Goal: Task Accomplishment & Management: Use online tool/utility

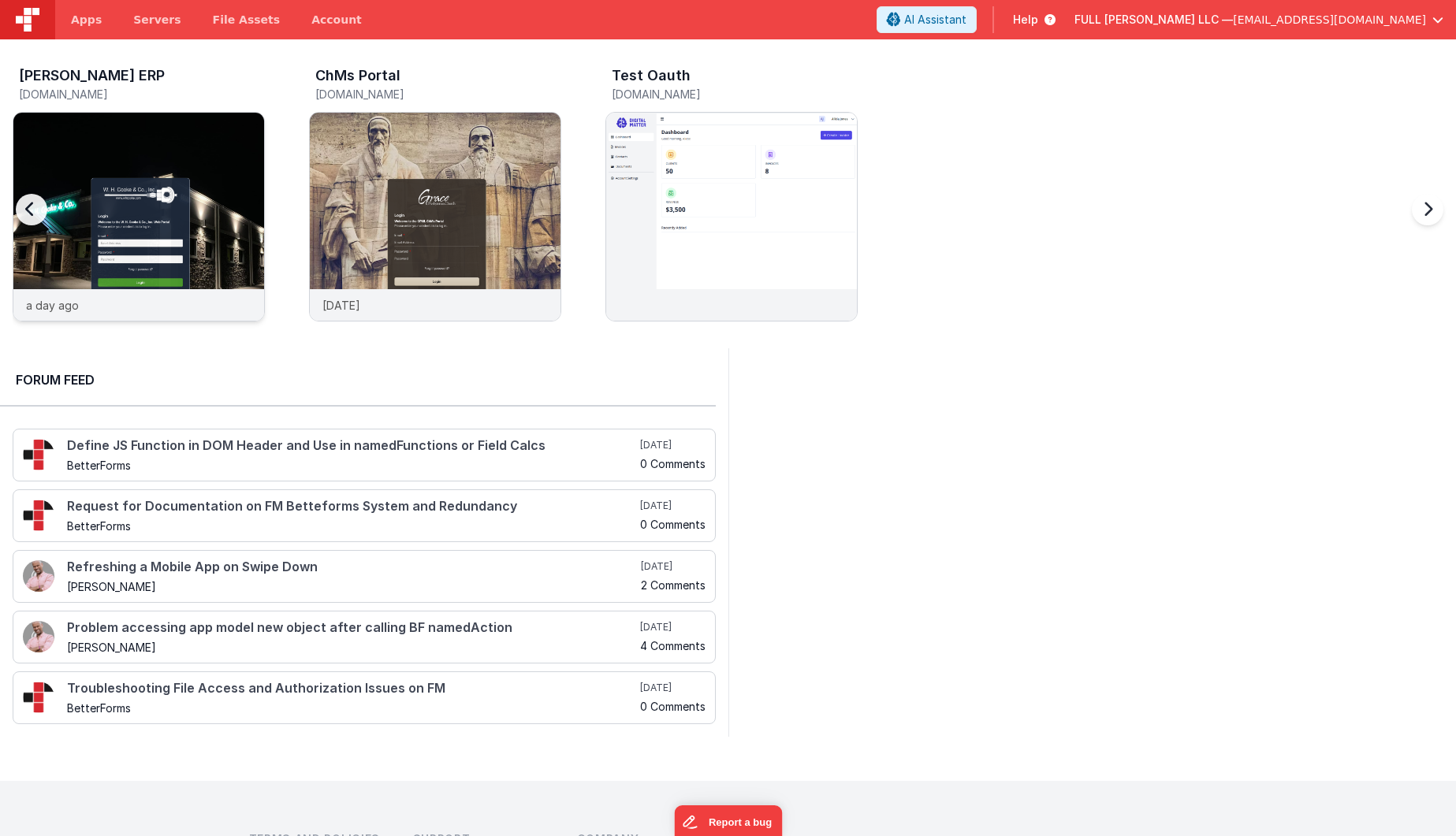
click at [242, 184] on img at bounding box center [138, 238] width 250 height 250
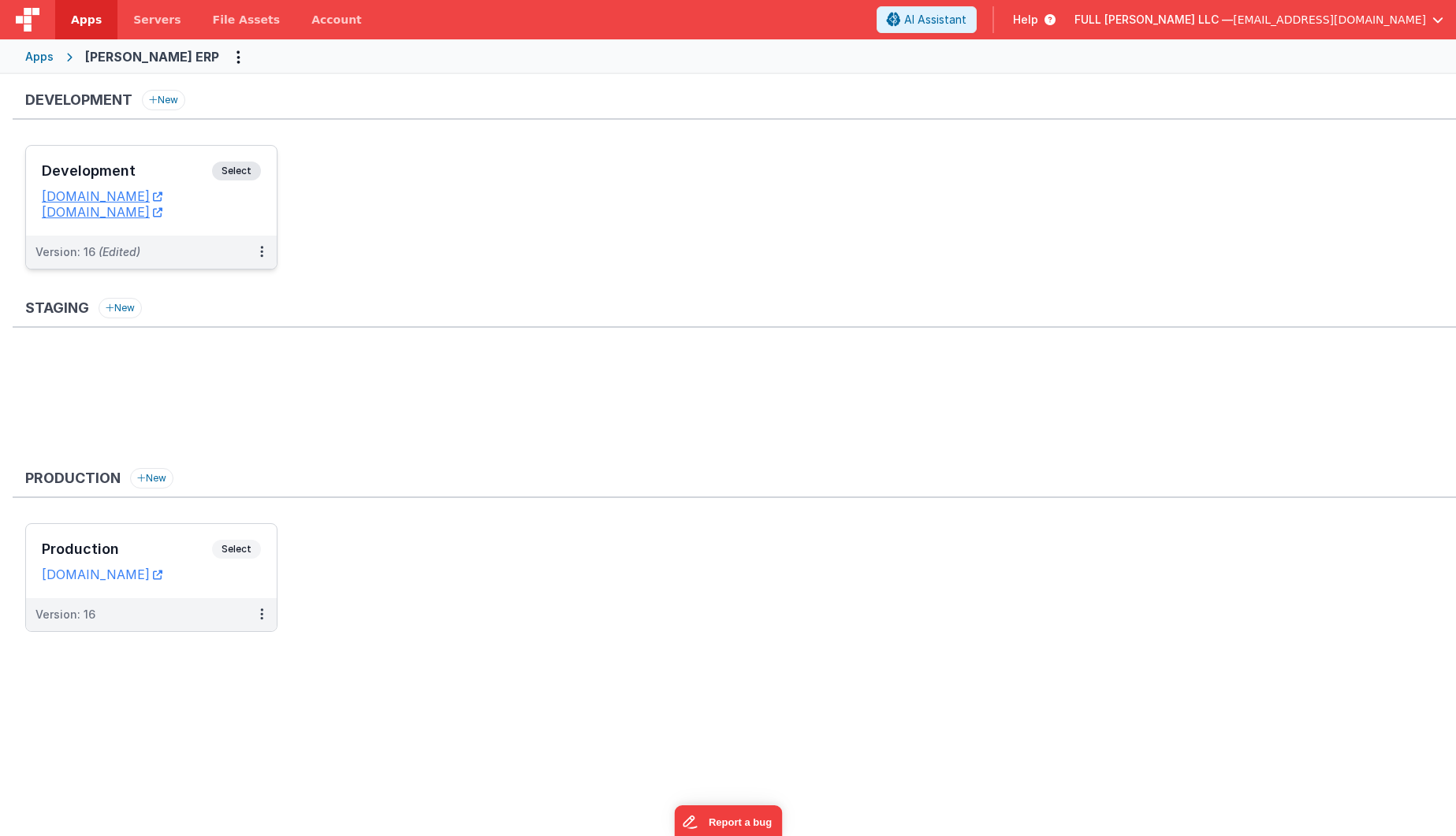
click at [196, 183] on div "Development Select" at bounding box center [152, 174] width 219 height 27
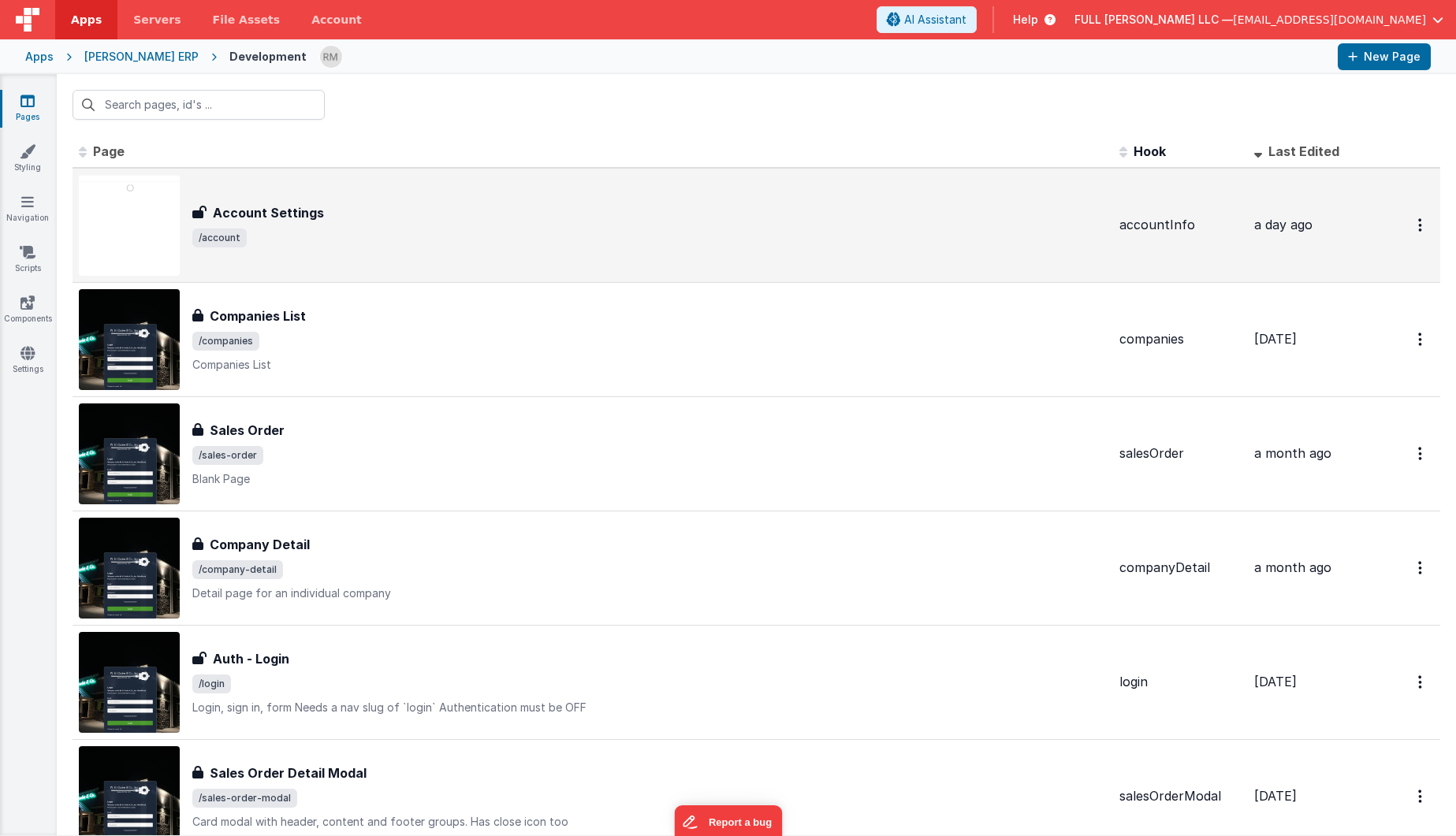
click at [545, 248] on div "Account Settings Account Settings /account" at bounding box center [593, 224] width 1028 height 101
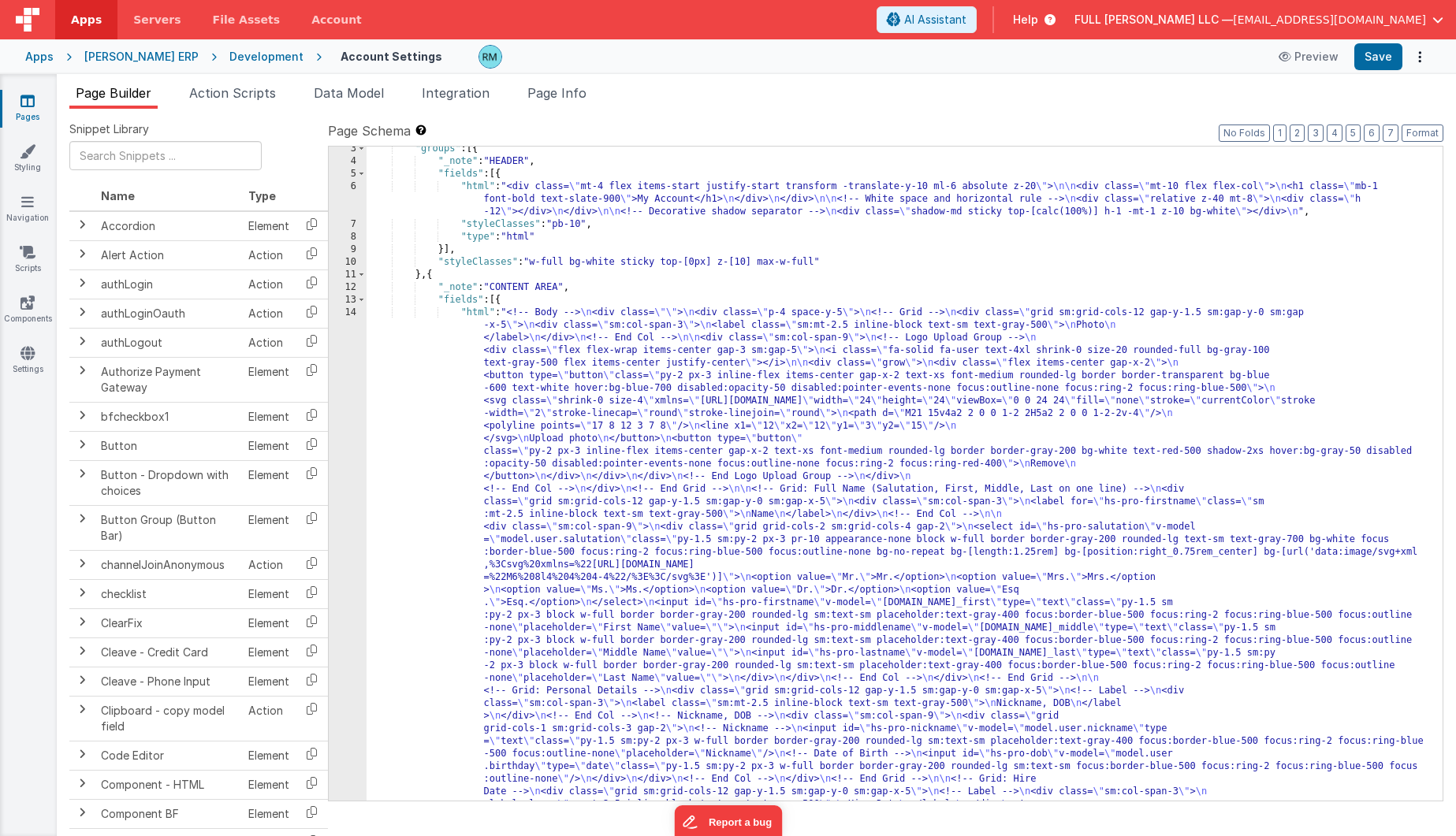
scroll to position [45, 0]
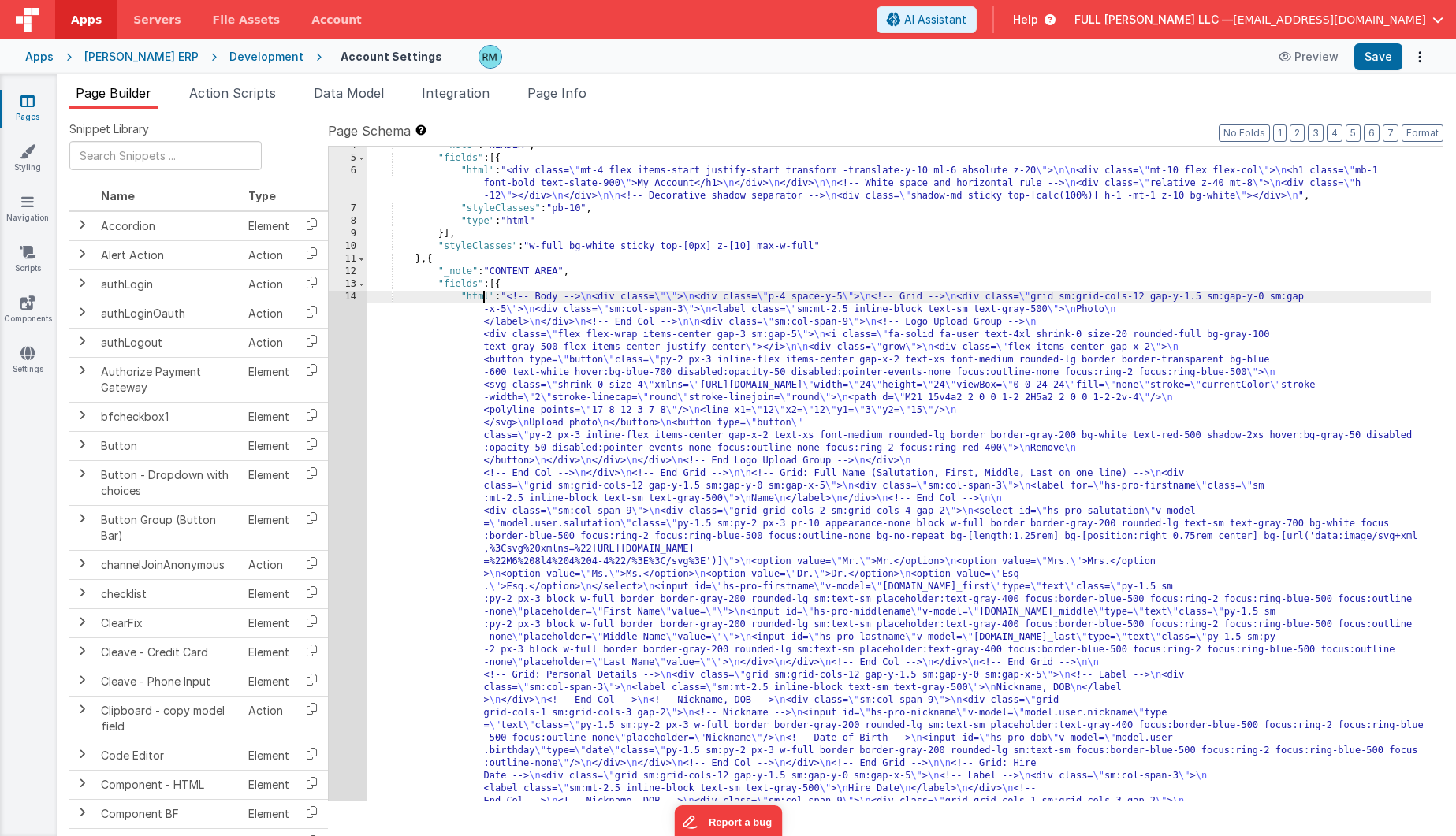
click at [351, 296] on div "14" at bounding box center [347, 776] width 37 height 971
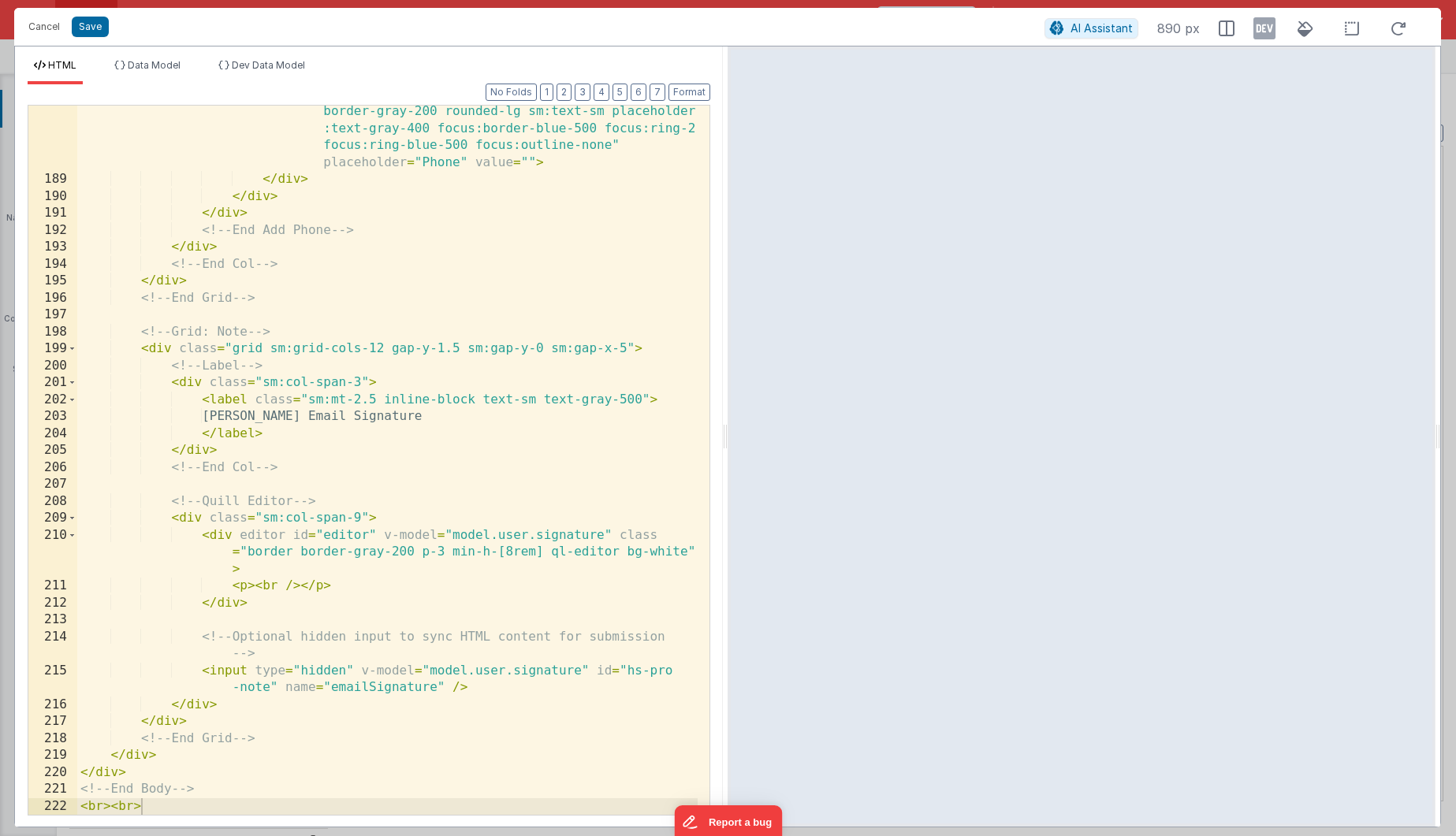
scroll to position [3560, 0]
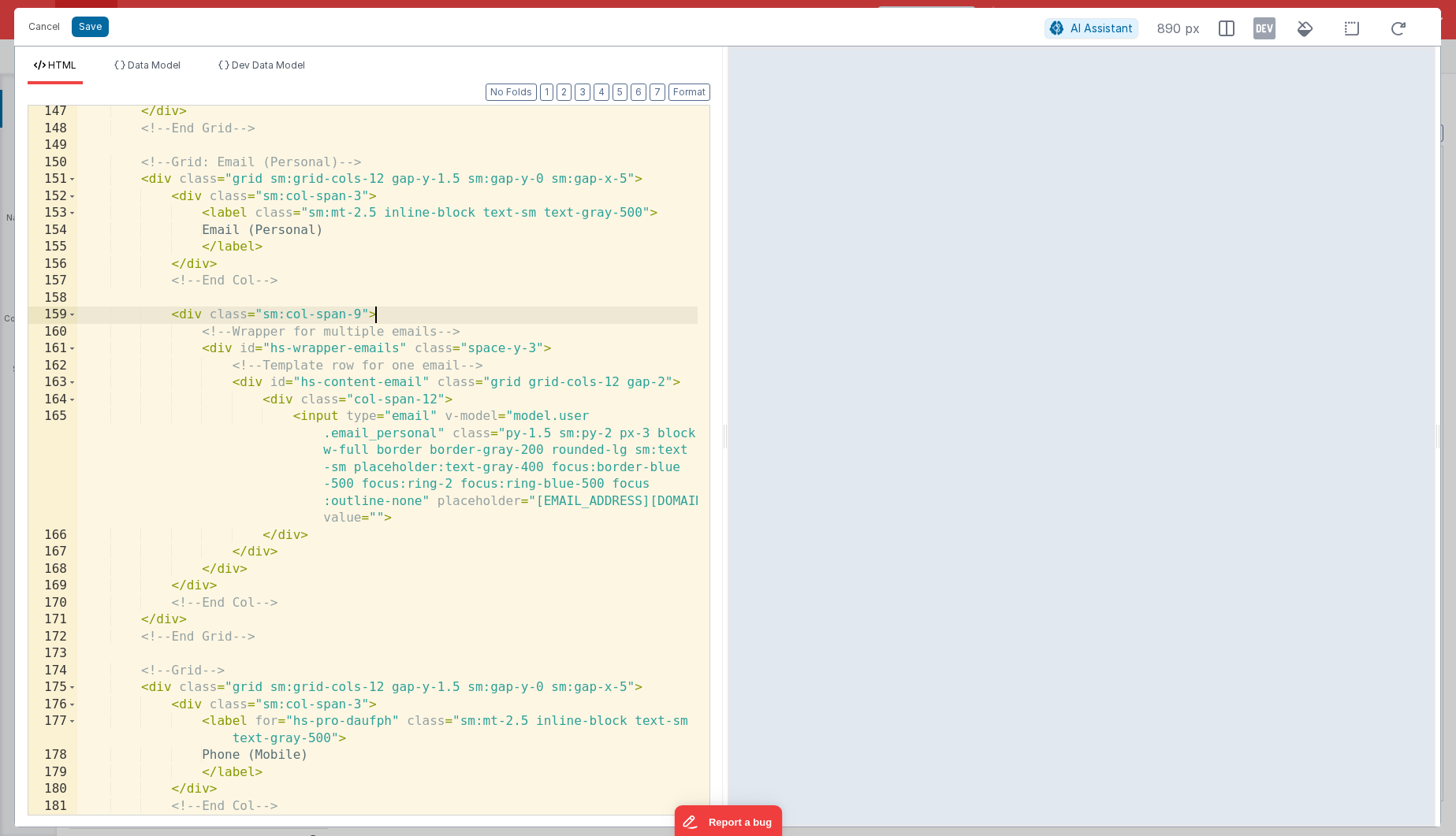
click at [509, 321] on div "</ div > <!-- End Grid --> <!-- Grid: Email (Personal) --> < div class = "grid …" at bounding box center [387, 475] width 621 height 743
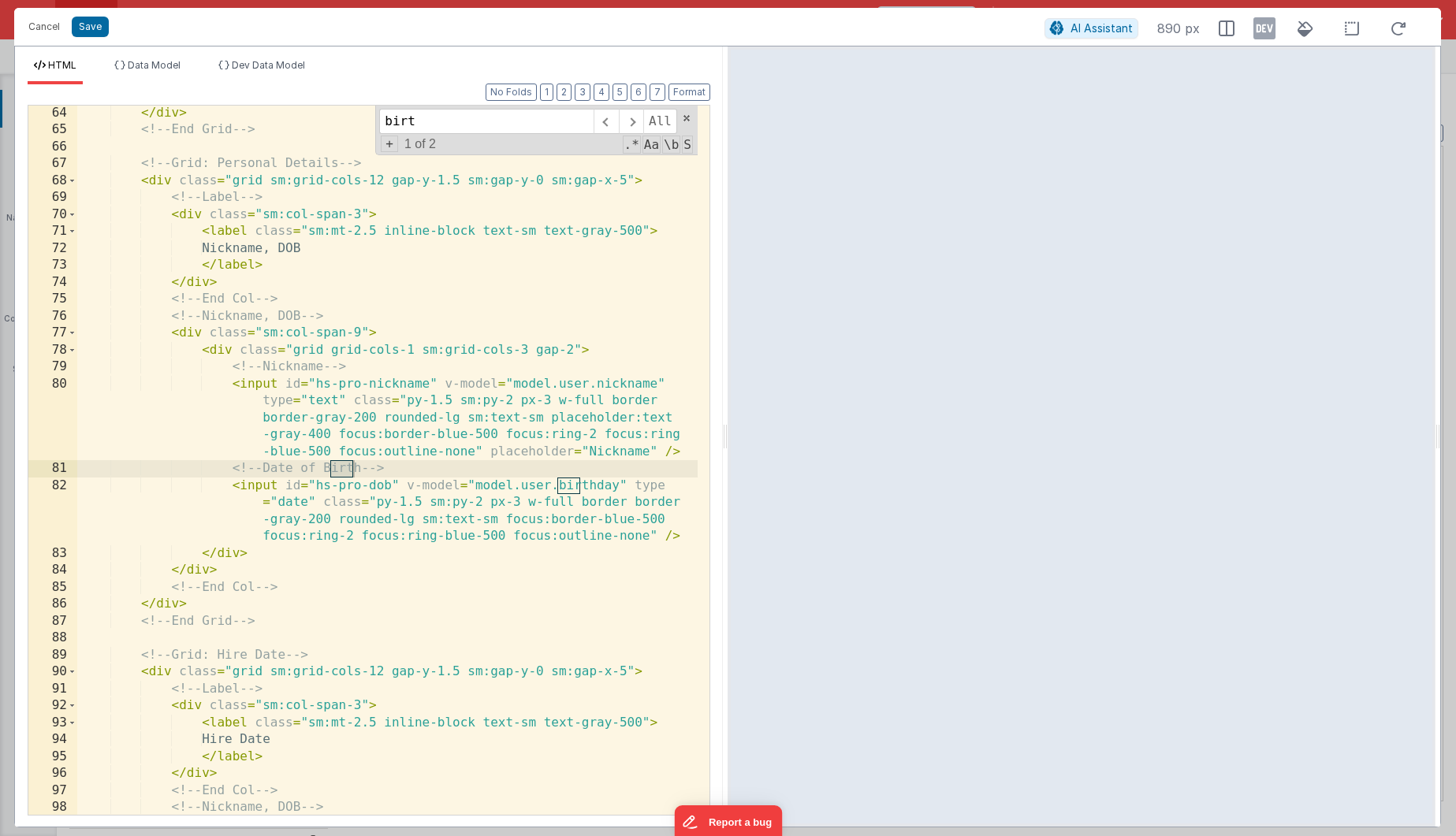
scroll to position [1797, 0]
type input "birthday"
click at [552, 502] on div "</ div > <!-- End Grid --> <!-- Grid: Personal Details --> < div class = "grid …" at bounding box center [387, 476] width 621 height 743
drag, startPoint x: 618, startPoint y: 485, endPoint x: 475, endPoint y: 486, distance: 143.0
click at [475, 486] on div "</ div > <!-- End Grid --> <!-- Grid: Personal Details --> < div class = "grid …" at bounding box center [387, 476] width 621 height 743
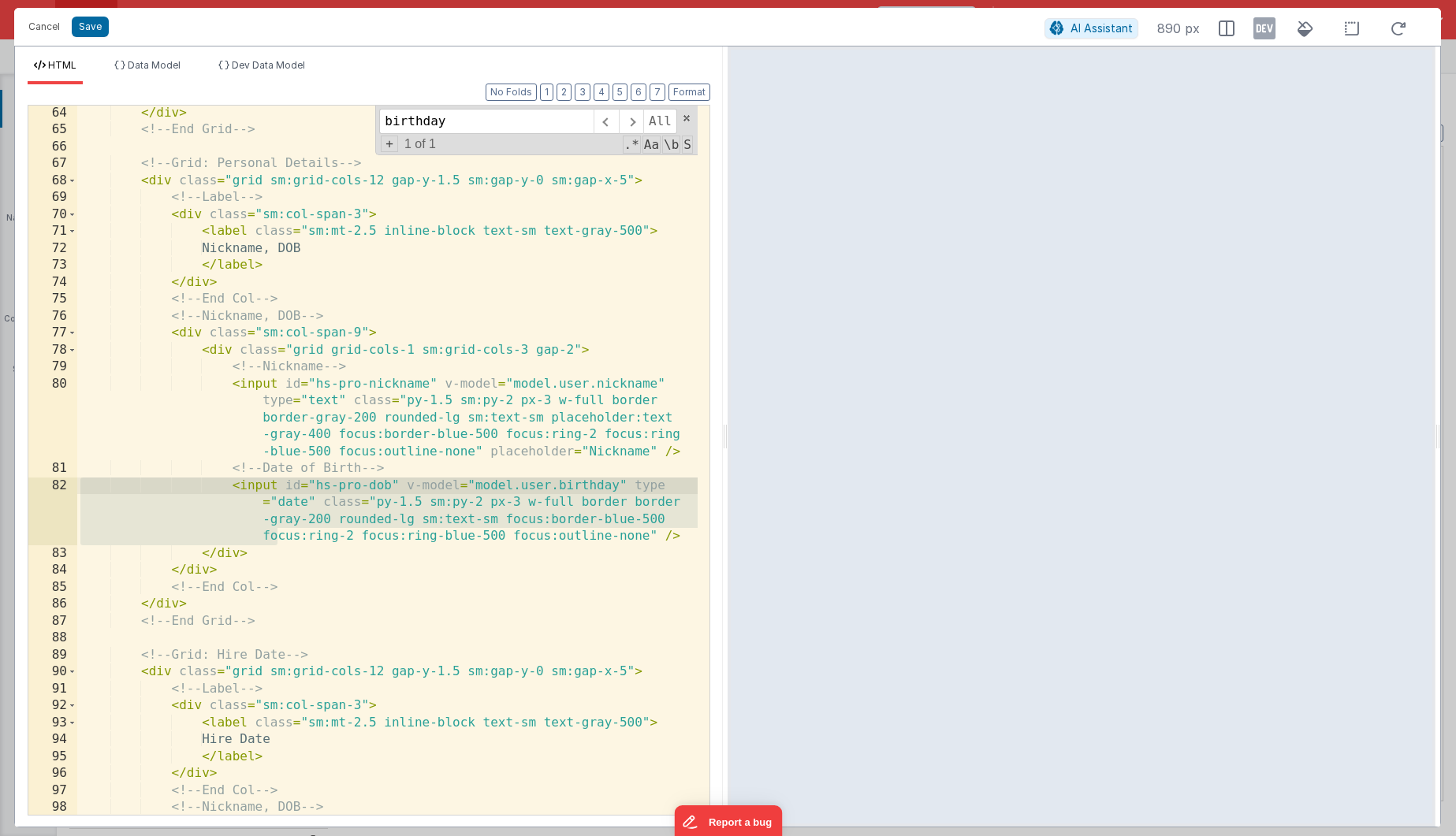
drag, startPoint x: 276, startPoint y: 545, endPoint x: 24, endPoint y: 484, distance: 259.3
click at [24, 484] on div "Format 7 6 5 4 3 2 1 No Folds 64 65 66 67 68 69 70 71 72 73 74 75 76 77 78 79 8…" at bounding box center [369, 455] width 708 height 742
drag, startPoint x: 269, startPoint y: 551, endPoint x: 40, endPoint y: 480, distance: 239.8
click at [40, 480] on div "64 65 66 67 68 69 70 71 72 73 74 75 76 77 78 79 80 81 82 83 84 85 86 87 88 89 9…" at bounding box center [369, 459] width 683 height 710
click at [497, 556] on div "</ div > <!-- End Grid --> <!-- Grid: Personal Details --> < div class = "grid …" at bounding box center [387, 476] width 621 height 743
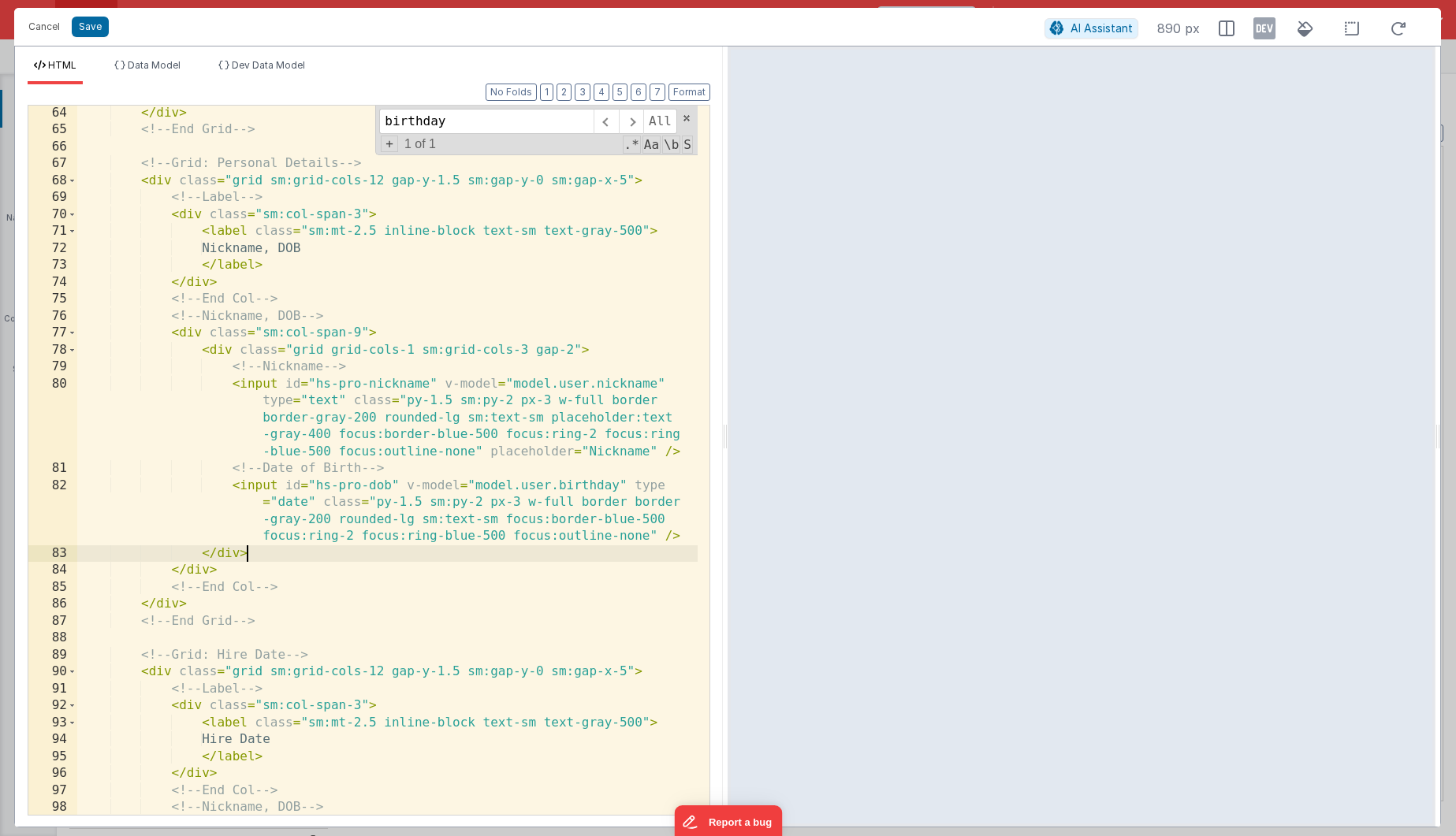
click at [563, 485] on div "</ div > <!-- End Grid --> <!-- Grid: Personal Details --> < div class = "grid …" at bounding box center [387, 476] width 621 height 743
click at [331, 294] on div "</ div > <!-- End Grid --> <!-- Grid: Personal Details --> < div class = "grid …" at bounding box center [387, 476] width 621 height 743
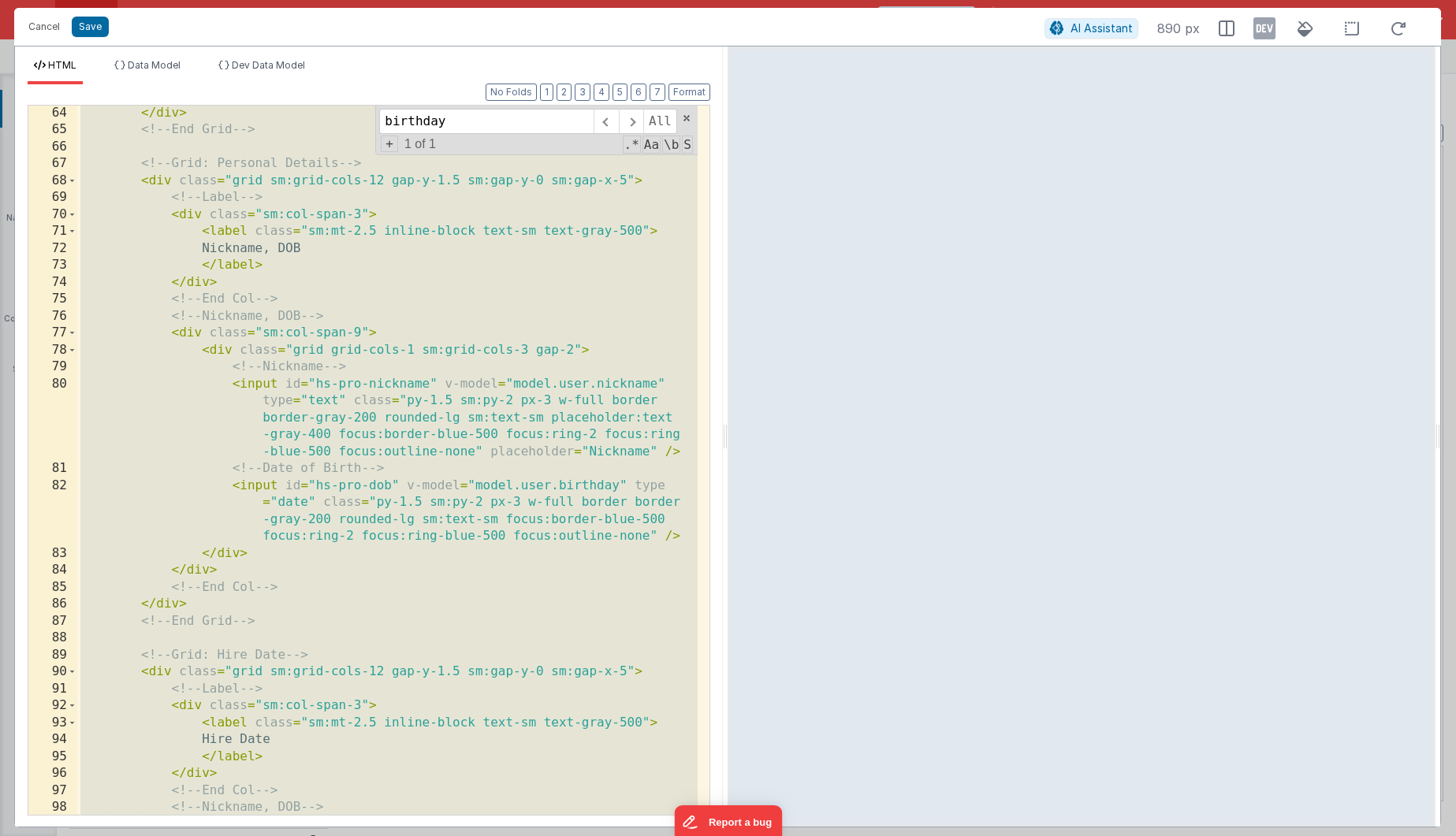
click at [461, 472] on div "</ div > <!-- End Grid --> <!-- Grid: Personal Details --> < div class = "grid …" at bounding box center [387, 476] width 621 height 743
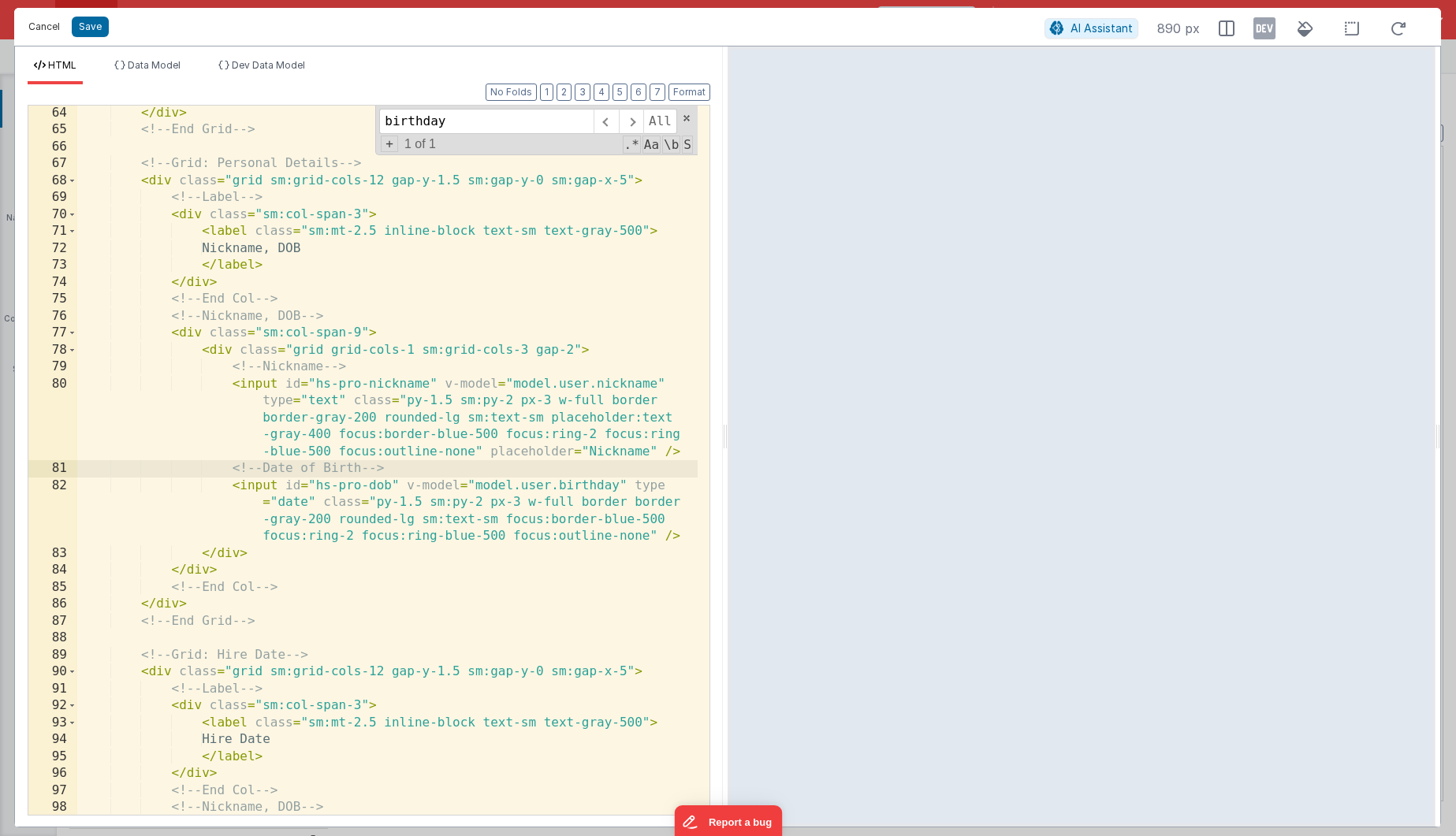
click at [62, 28] on button "Cancel" at bounding box center [43, 26] width 47 height 22
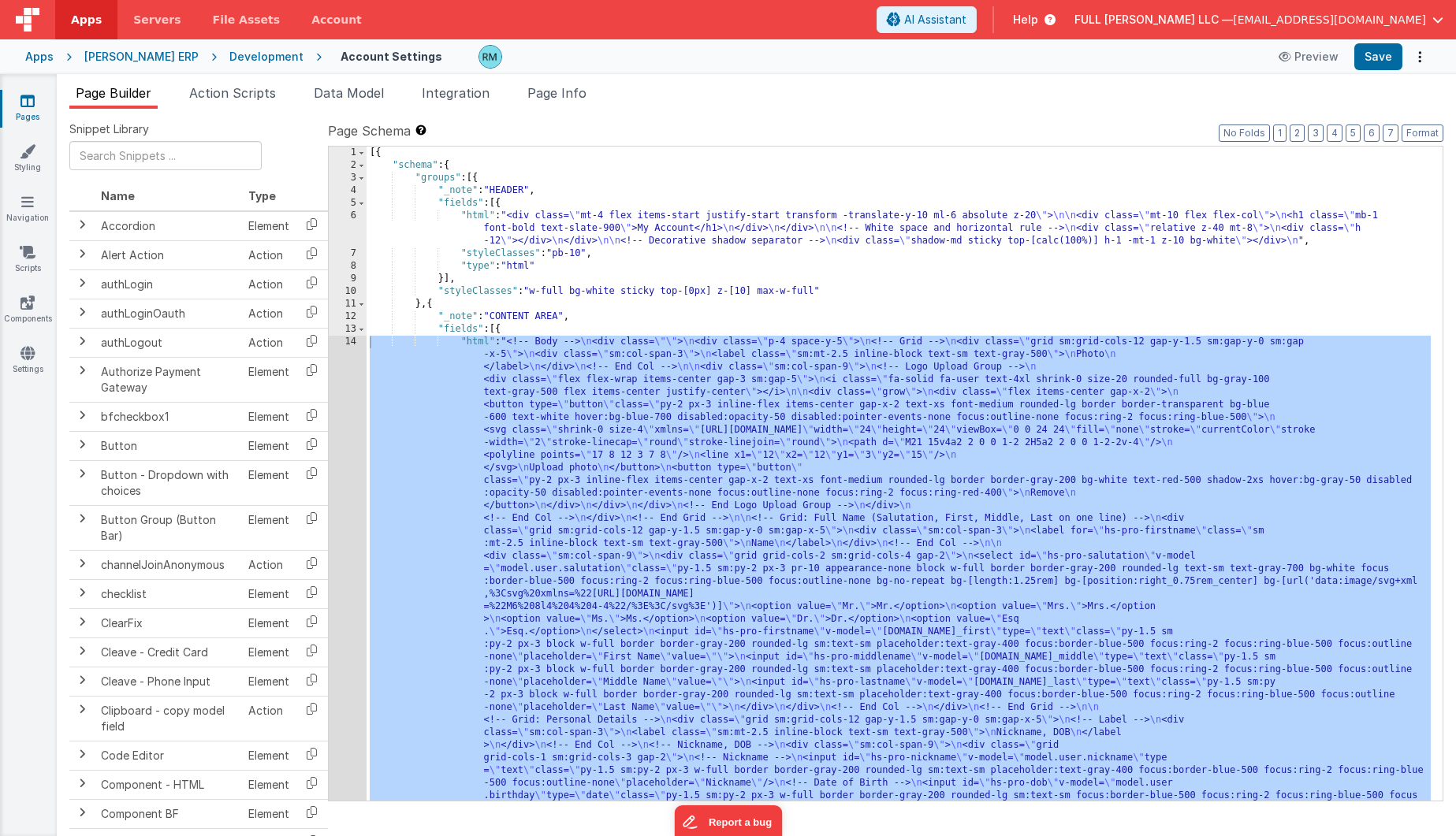
scroll to position [0, 0]
click at [569, 94] on span "Page Info" at bounding box center [557, 93] width 59 height 15
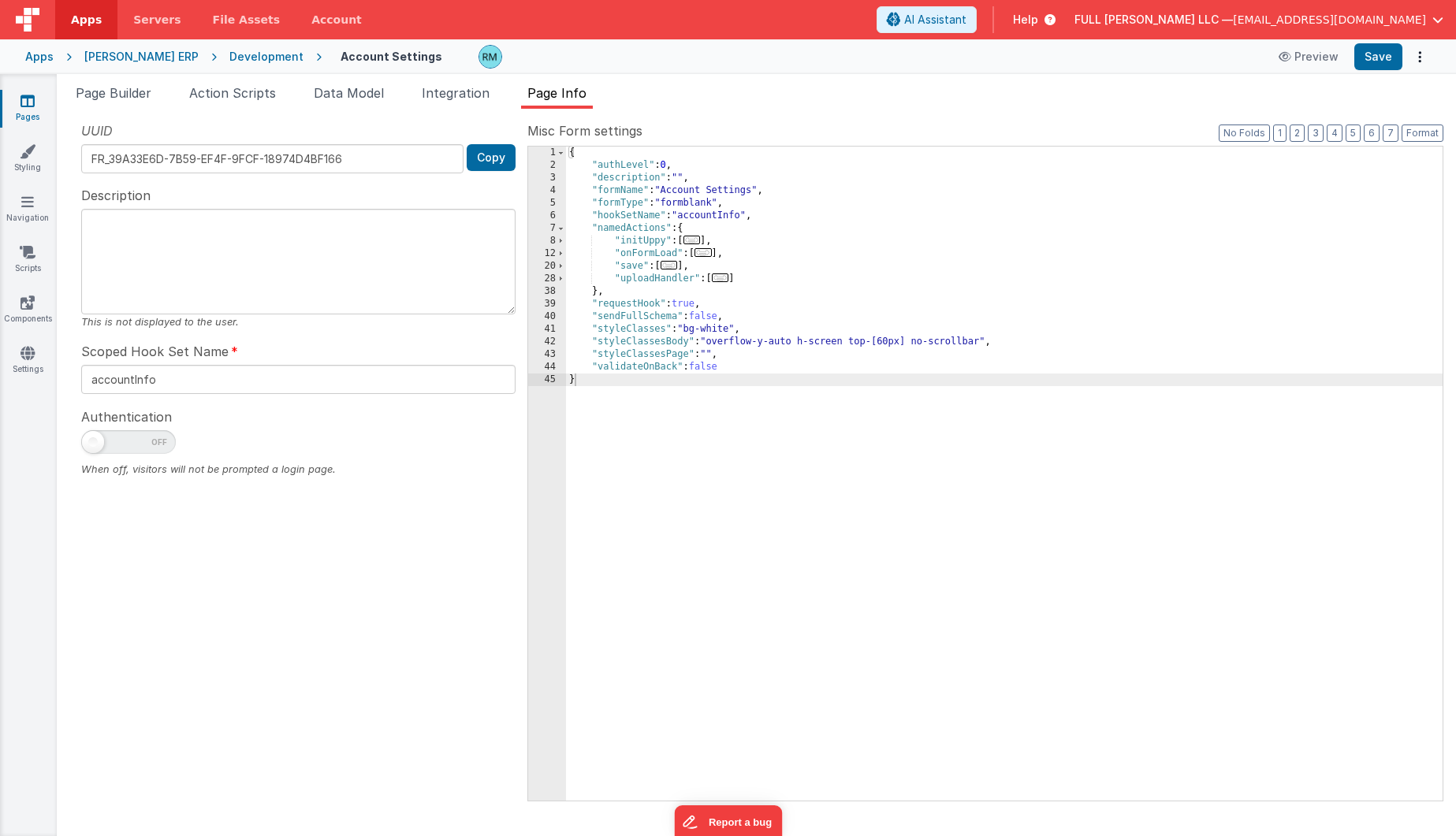
click at [676, 264] on span "..." at bounding box center [669, 265] width 17 height 9
